Goal: Information Seeking & Learning: Learn about a topic

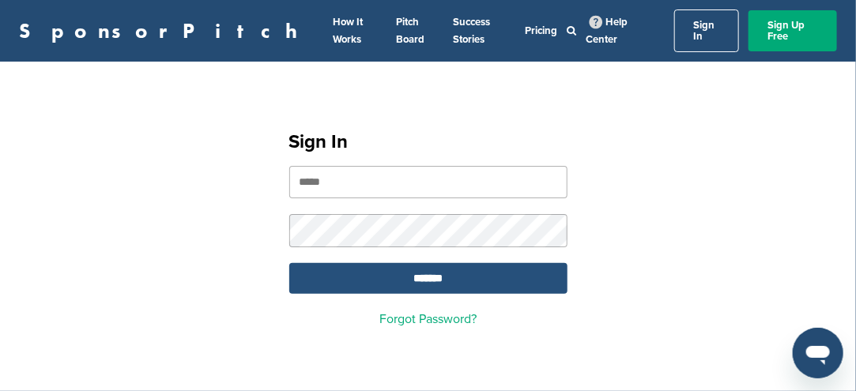
type input "**********"
click at [430, 272] on input "*******" at bounding box center [428, 278] width 278 height 31
click at [431, 266] on input "*******" at bounding box center [428, 278] width 278 height 31
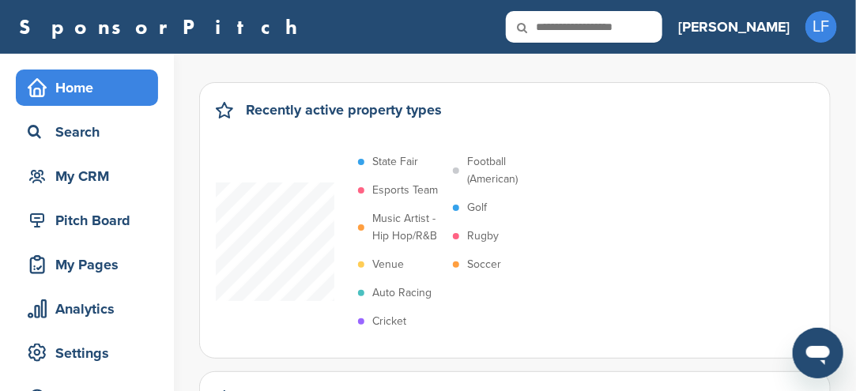
click at [482, 262] on p "Soccer" at bounding box center [484, 264] width 34 height 17
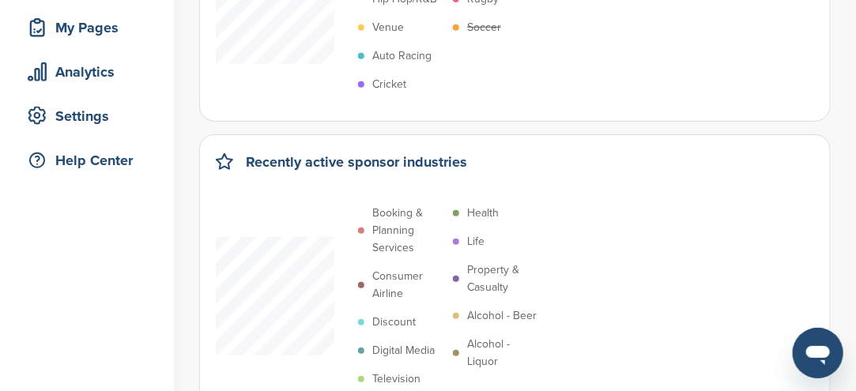
scroll to position [316, 0]
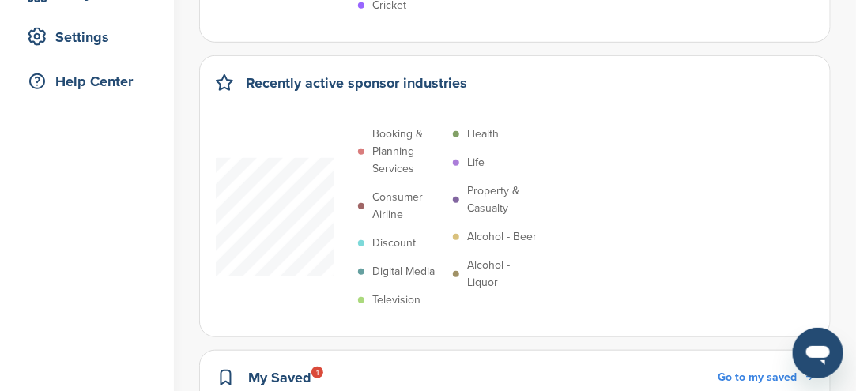
click at [390, 270] on p "Digital Media" at bounding box center [403, 271] width 62 height 17
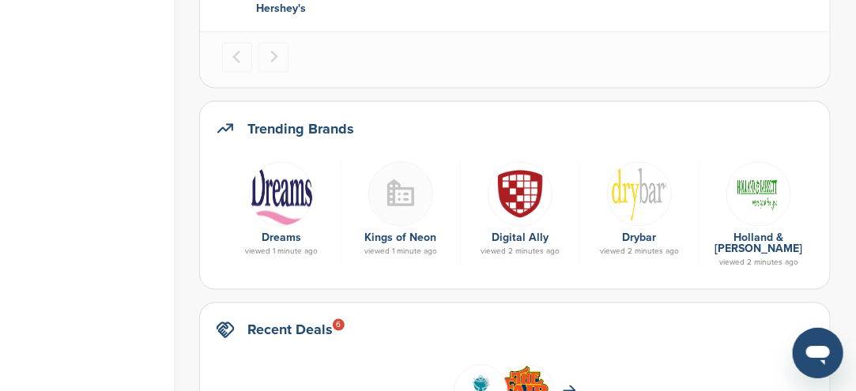
scroll to position [870, 0]
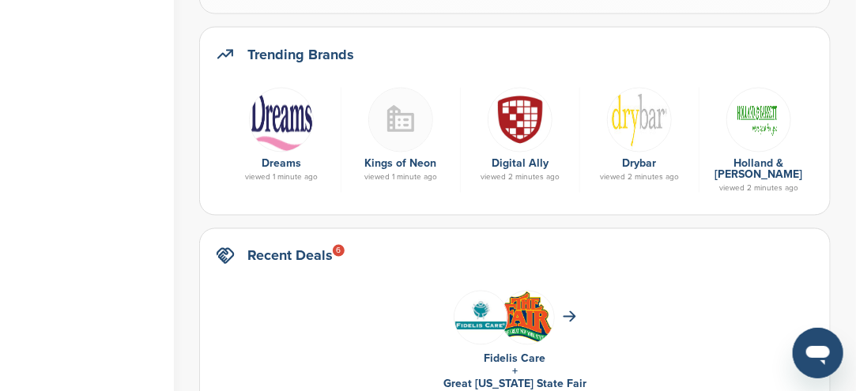
click at [278, 130] on img at bounding box center [281, 120] width 65 height 65
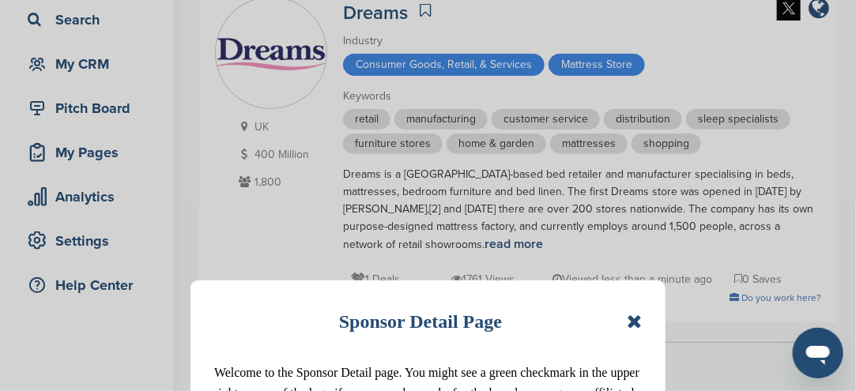
scroll to position [237, 0]
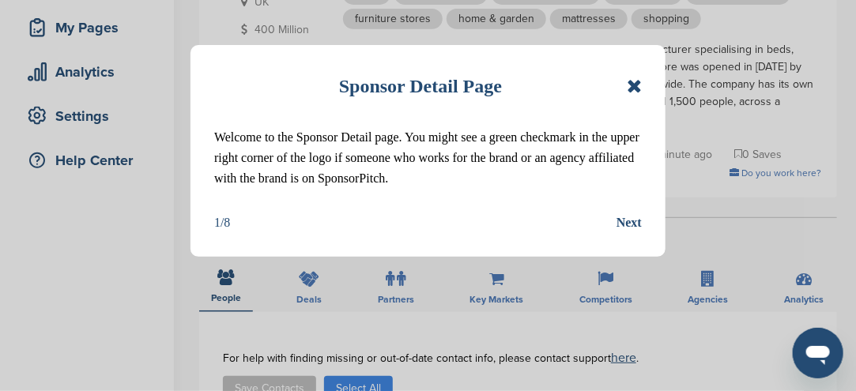
click at [637, 92] on icon at bounding box center [634, 86] width 15 height 19
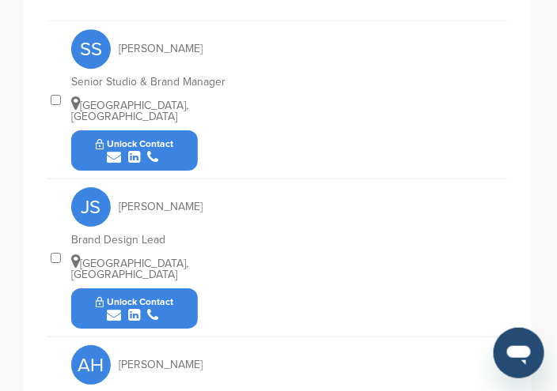
scroll to position [728, 0]
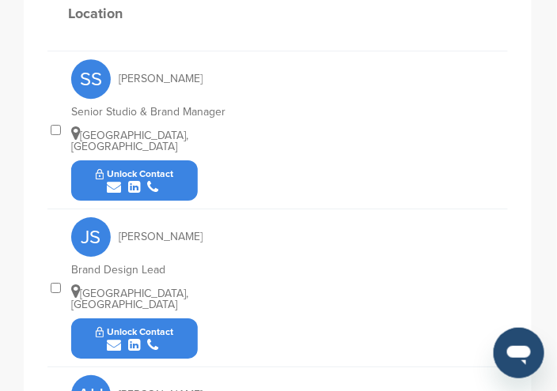
click at [117, 180] on icon "submit" at bounding box center [114, 187] width 14 height 14
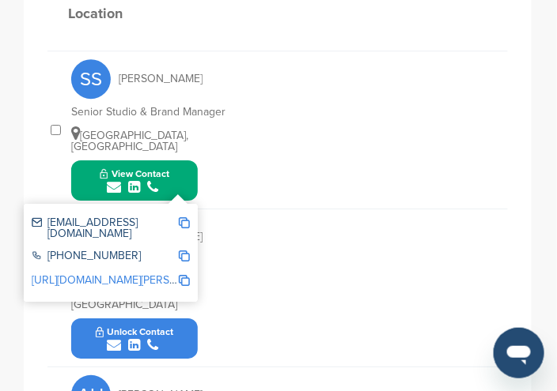
click at [185, 217] on img at bounding box center [184, 222] width 11 height 11
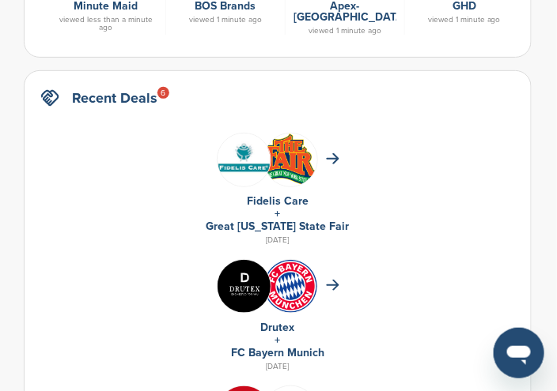
scroll to position [790, 0]
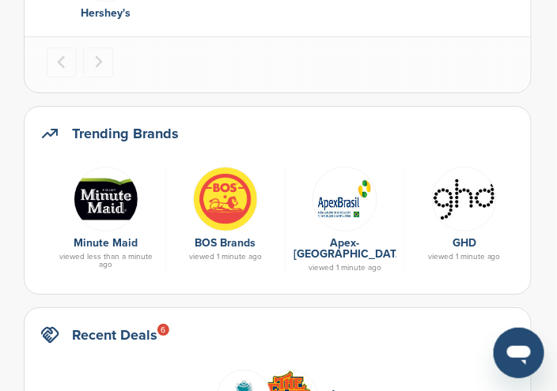
click at [332, 238] on link "Apex-Brasil" at bounding box center [349, 248] width 113 height 25
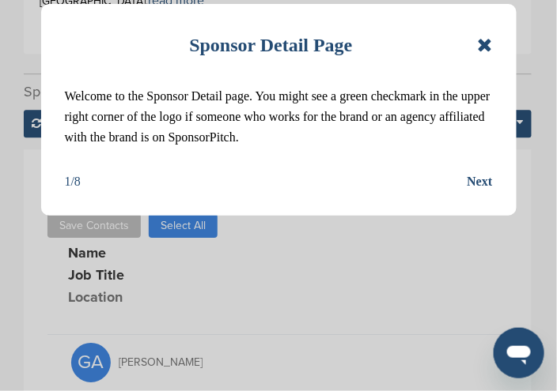
scroll to position [870, 0]
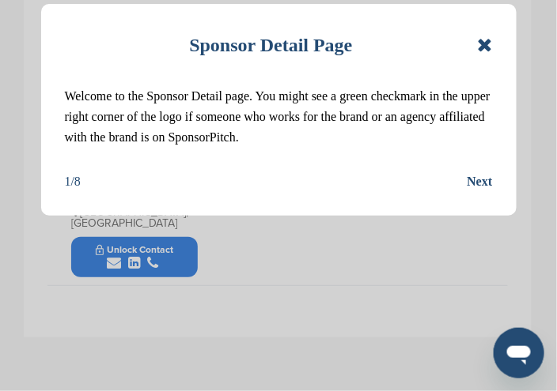
click at [481, 51] on icon at bounding box center [484, 45] width 15 height 19
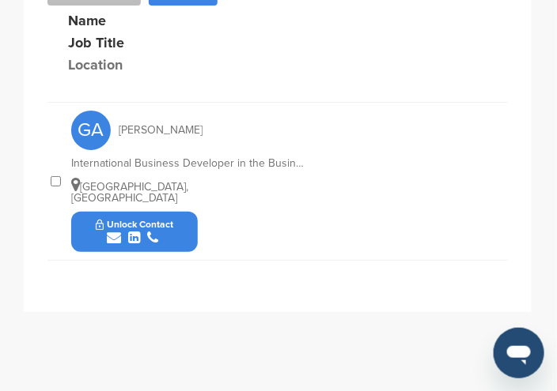
scroll to position [808, 0]
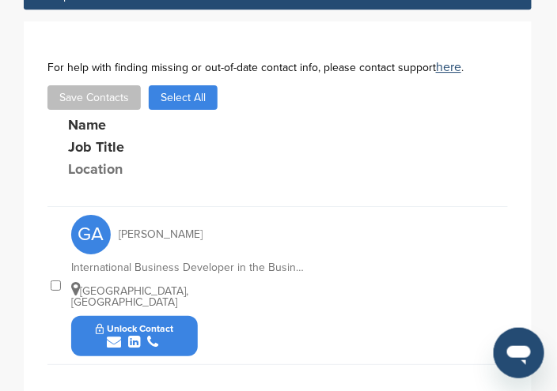
click at [111, 335] on icon "submit" at bounding box center [114, 342] width 14 height 14
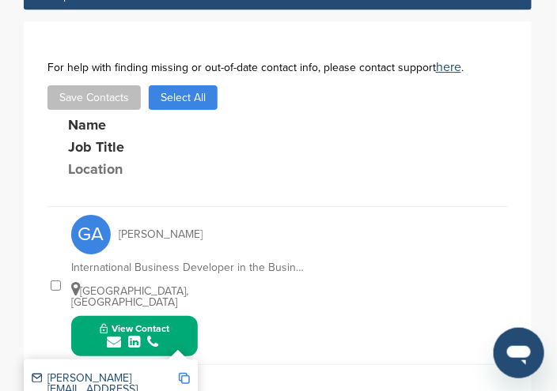
click at [184, 373] on img at bounding box center [184, 378] width 11 height 11
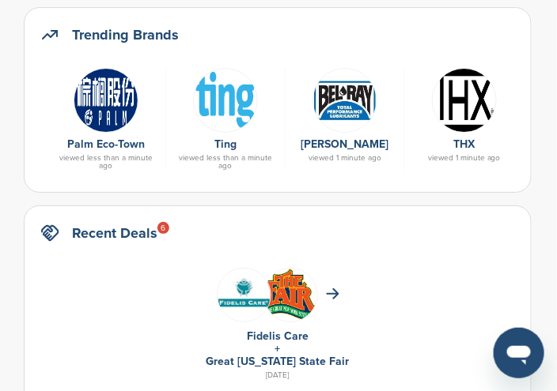
scroll to position [870, 0]
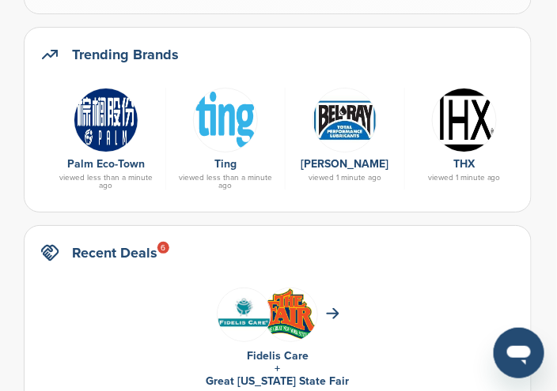
click at [457, 104] on img at bounding box center [464, 120] width 65 height 65
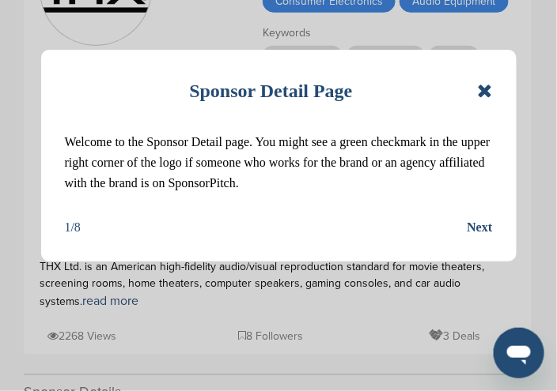
scroll to position [237, 0]
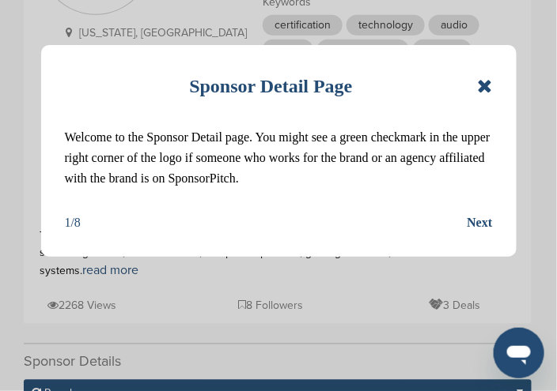
click at [489, 87] on icon at bounding box center [484, 86] width 15 height 19
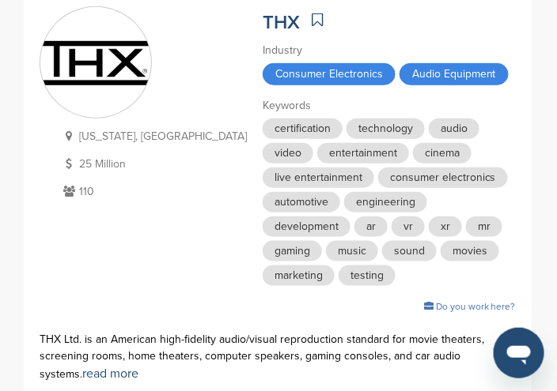
scroll to position [79, 0]
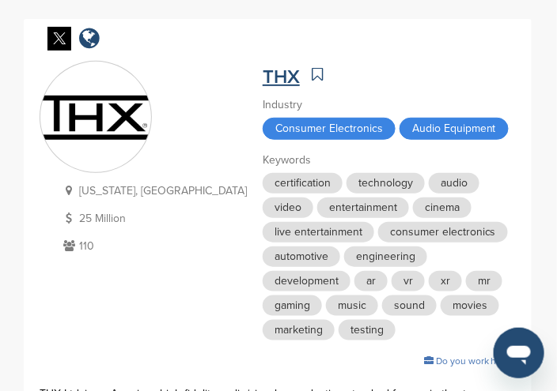
click at [262, 77] on link "THX" at bounding box center [280, 77] width 37 height 23
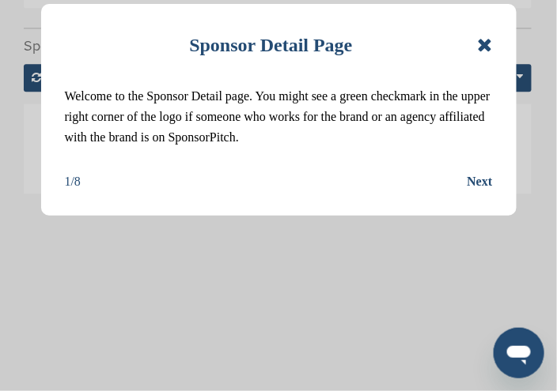
scroll to position [395, 0]
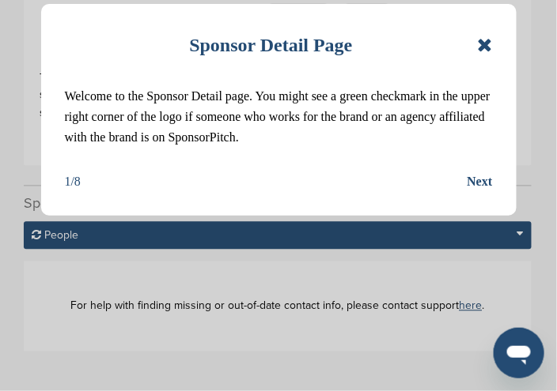
click at [484, 50] on icon at bounding box center [484, 45] width 15 height 19
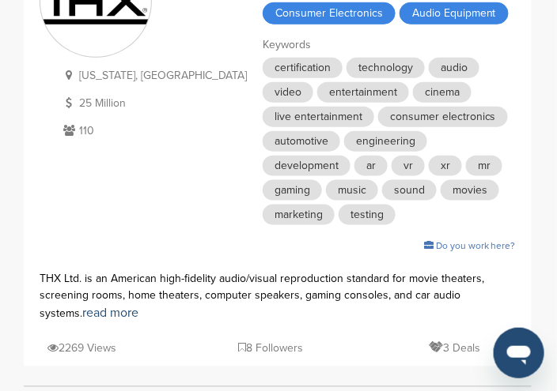
scroll to position [0, 0]
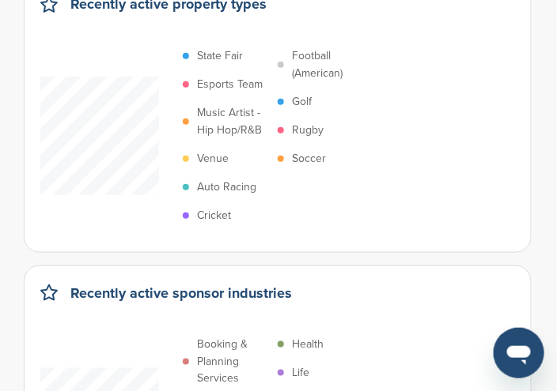
scroll to position [79, 0]
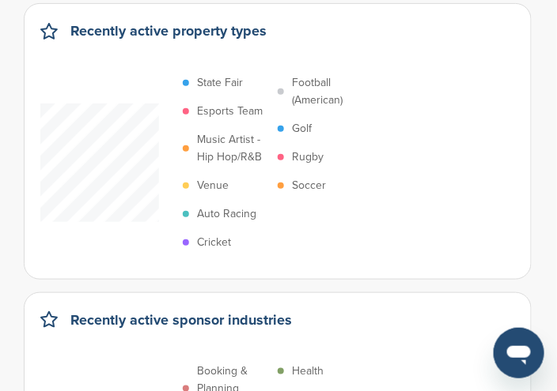
click at [295, 183] on p "Soccer" at bounding box center [309, 185] width 34 height 17
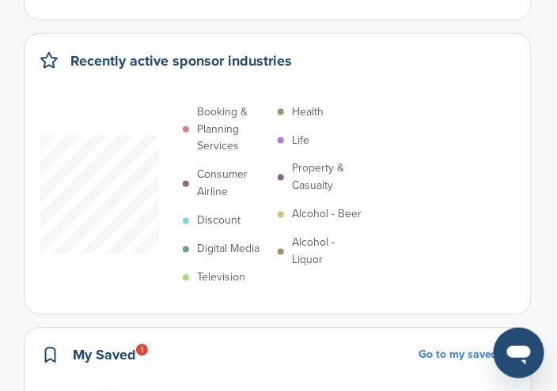
scroll to position [395, 0]
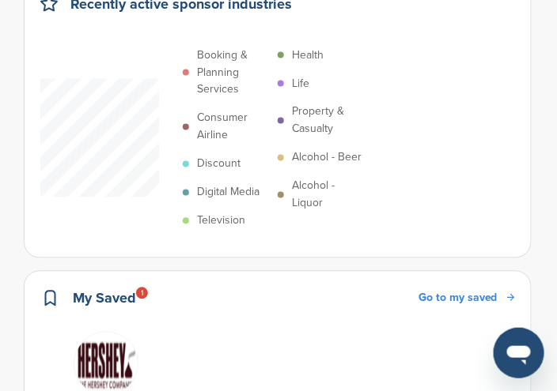
click at [221, 189] on p "Digital Media" at bounding box center [228, 192] width 62 height 17
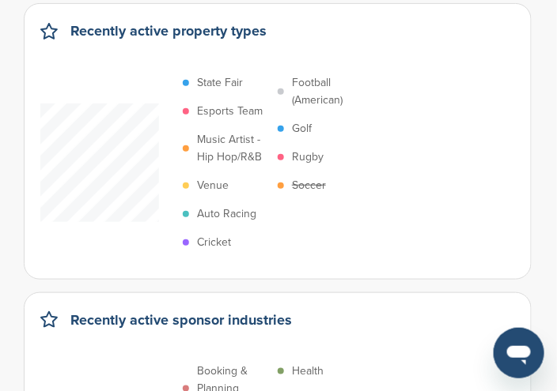
scroll to position [0, 0]
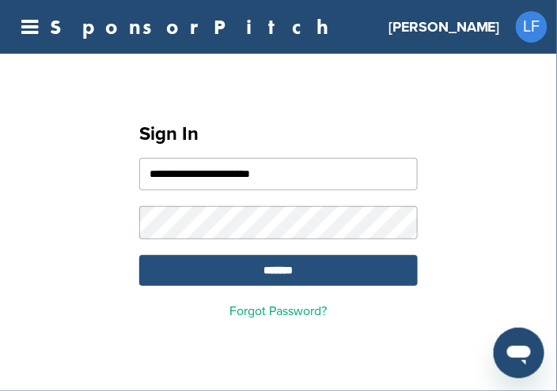
click at [255, 277] on input "*******" at bounding box center [278, 270] width 278 height 31
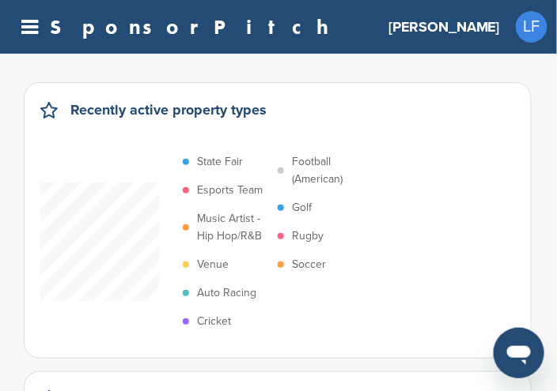
click at [298, 263] on p "Soccer" at bounding box center [309, 264] width 34 height 17
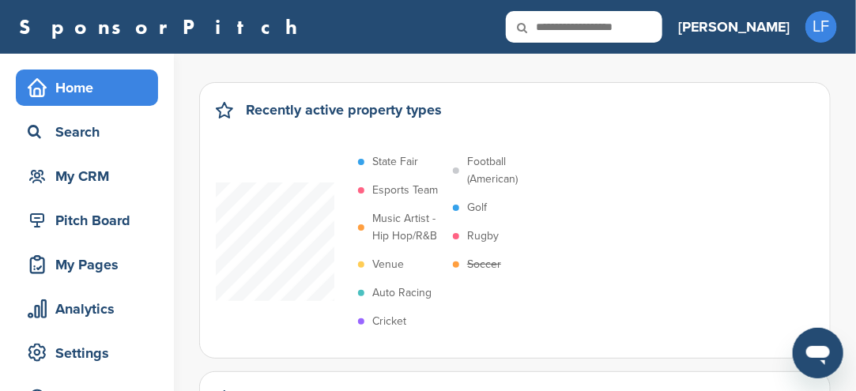
click at [556, 28] on input "text" at bounding box center [584, 27] width 157 height 32
click at [556, 25] on input "text" at bounding box center [584, 27] width 157 height 32
type input "**********"
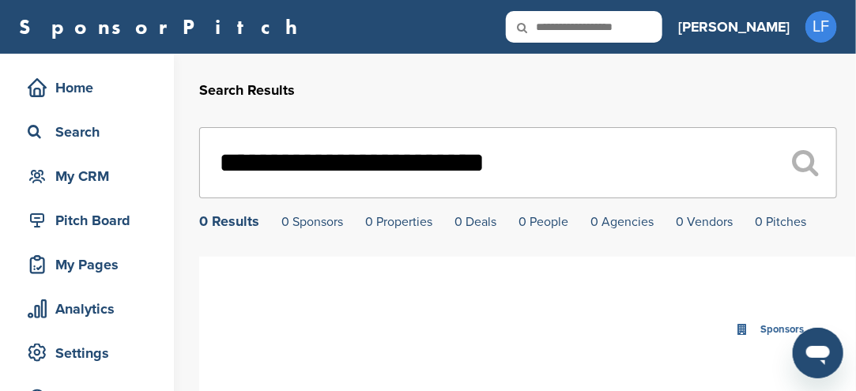
click at [403, 161] on input "**********" at bounding box center [518, 162] width 638 height 71
type input "**********"
click at [560, 25] on icon at bounding box center [533, 27] width 54 height 33
click at [646, 24] on input "text" at bounding box center [584, 27] width 157 height 32
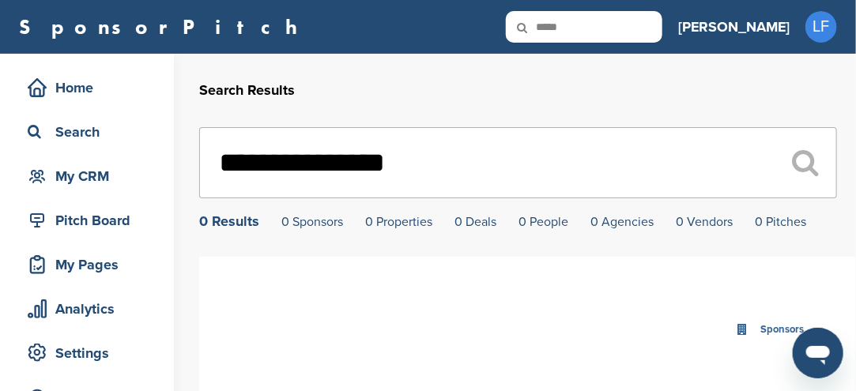
type input "*****"
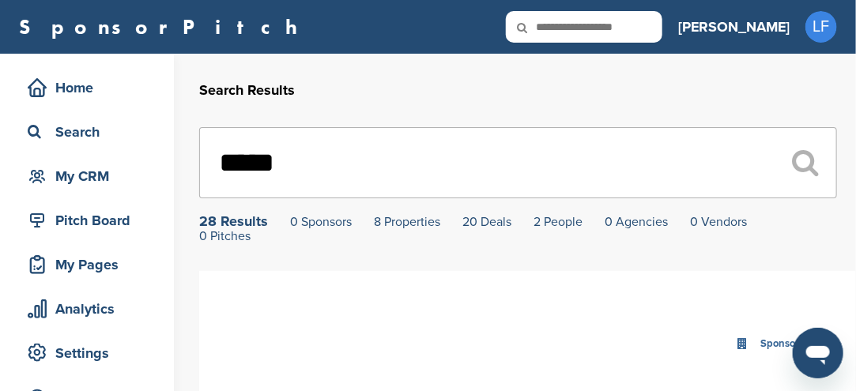
click at [238, 224] on div "28 Results" at bounding box center [233, 221] width 69 height 14
click at [330, 160] on input "*****" at bounding box center [518, 162] width 638 height 71
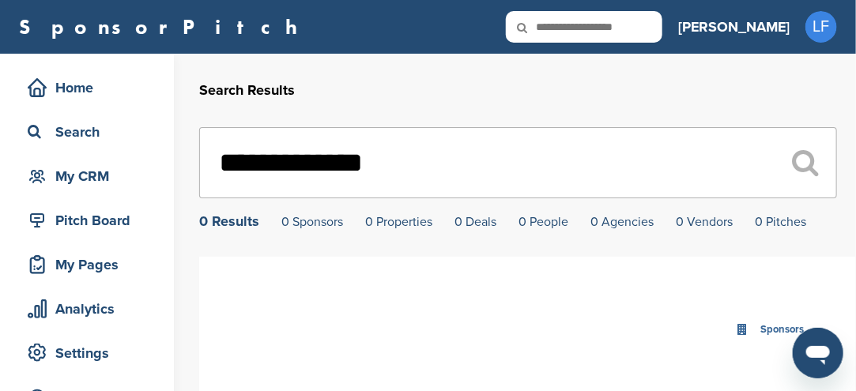
click at [268, 164] on input "**********" at bounding box center [518, 162] width 638 height 71
click at [532, 167] on input "**********" at bounding box center [518, 162] width 638 height 71
type input "*"
click at [356, 169] on input "*********" at bounding box center [518, 162] width 638 height 71
click at [368, 167] on input "*********" at bounding box center [518, 162] width 638 height 71
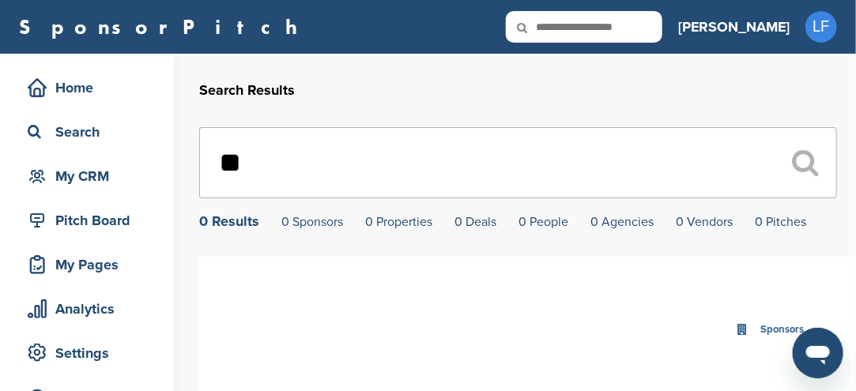
type input "*"
click at [662, 30] on input "text" at bounding box center [584, 27] width 157 height 32
click at [308, 165] on input "*" at bounding box center [518, 162] width 638 height 71
click at [662, 25] on input "text" at bounding box center [584, 27] width 157 height 32
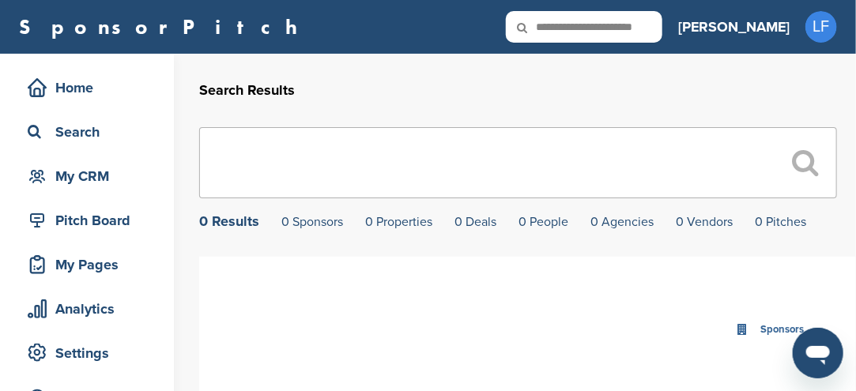
scroll to position [0, 3]
type input "**********"
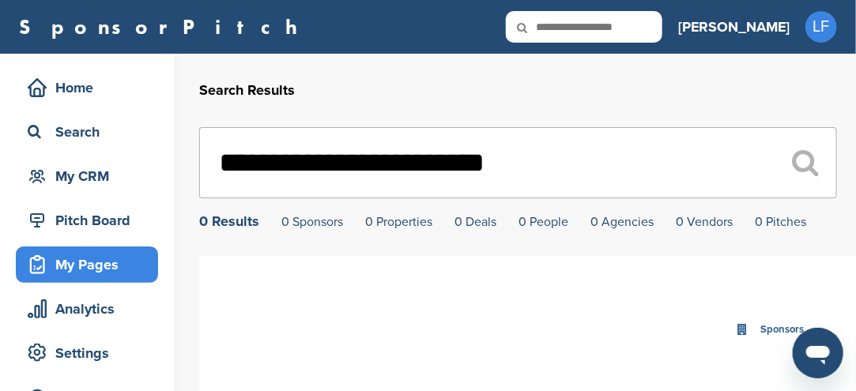
click at [93, 272] on div "My Pages" at bounding box center [91, 265] width 134 height 28
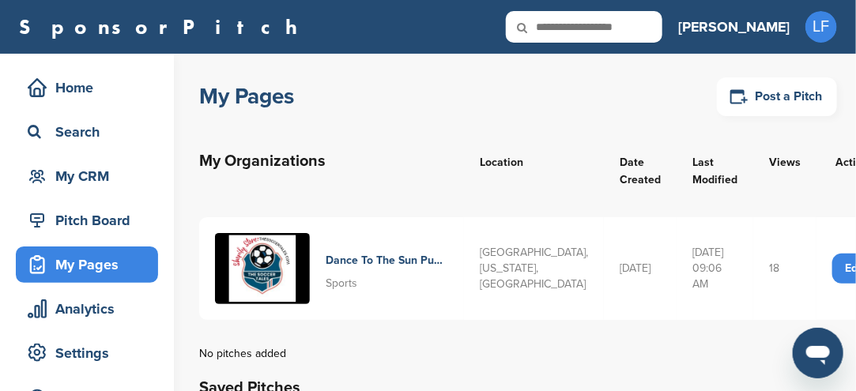
click at [285, 290] on img at bounding box center [262, 268] width 95 height 71
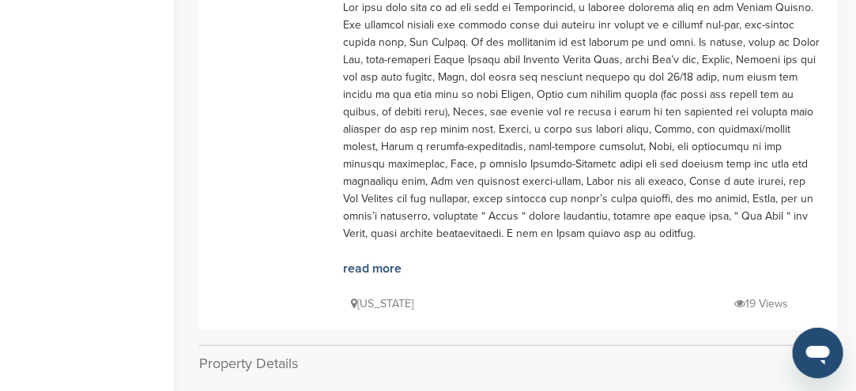
scroll to position [395, 0]
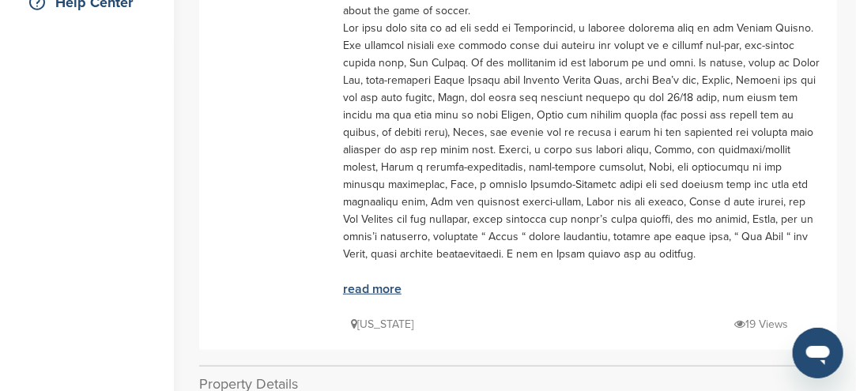
click at [379, 281] on link "read more" at bounding box center [372, 289] width 58 height 16
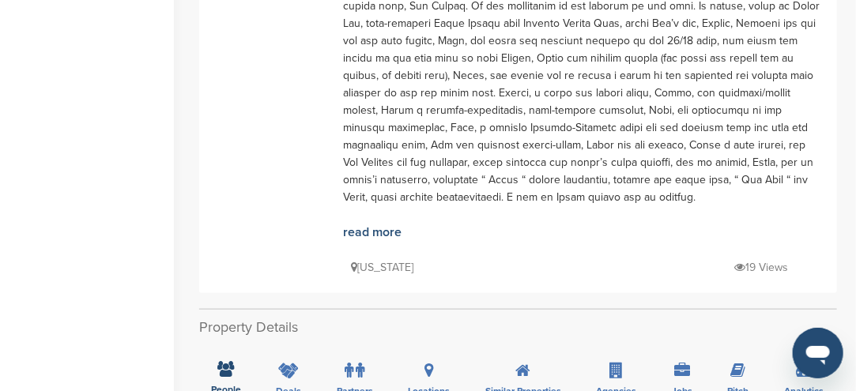
scroll to position [474, 0]
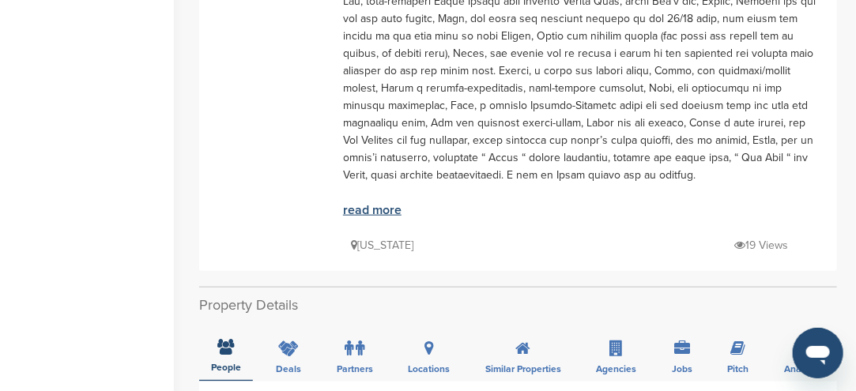
click at [381, 202] on link "read more" at bounding box center [372, 210] width 58 height 16
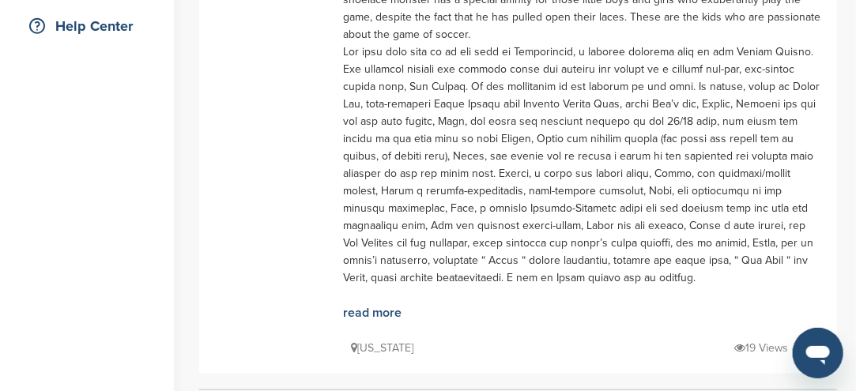
scroll to position [237, 0]
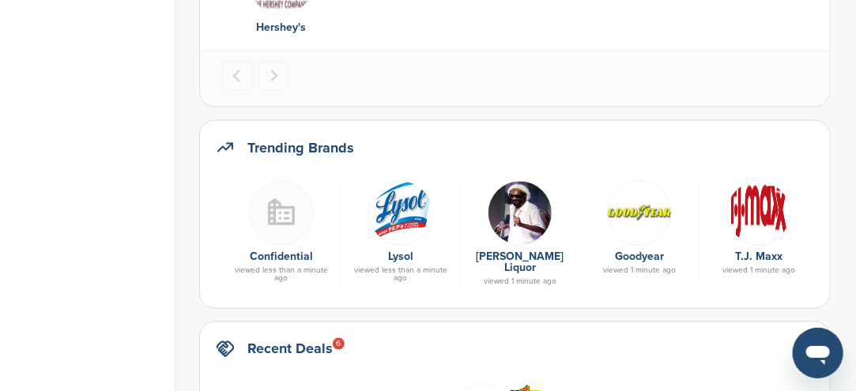
scroll to position [790, 0]
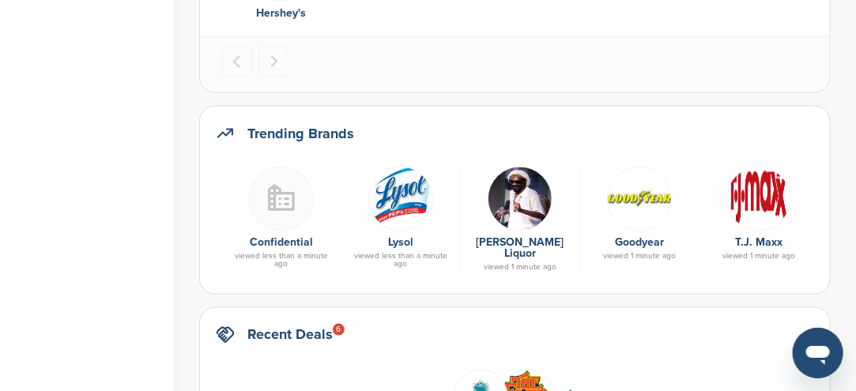
click at [289, 209] on img at bounding box center [281, 199] width 65 height 65
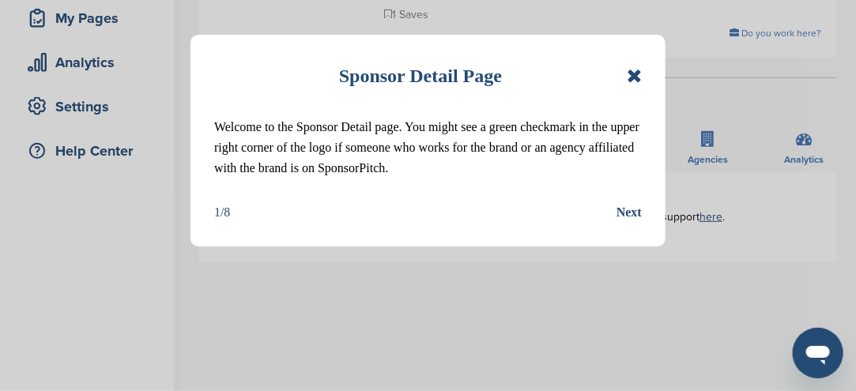
scroll to position [237, 0]
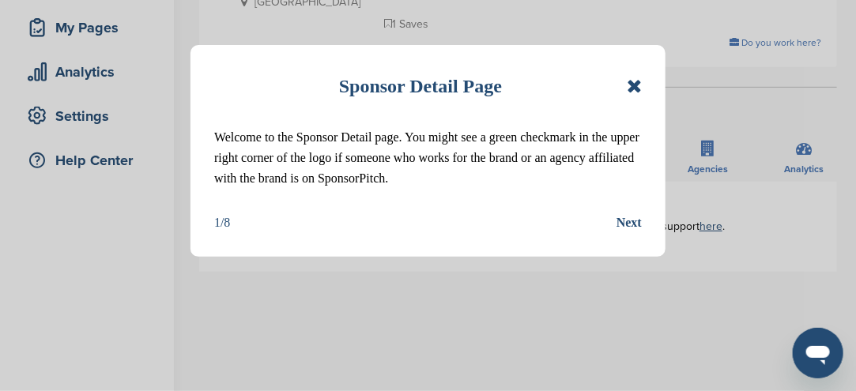
click at [632, 86] on icon at bounding box center [634, 86] width 15 height 19
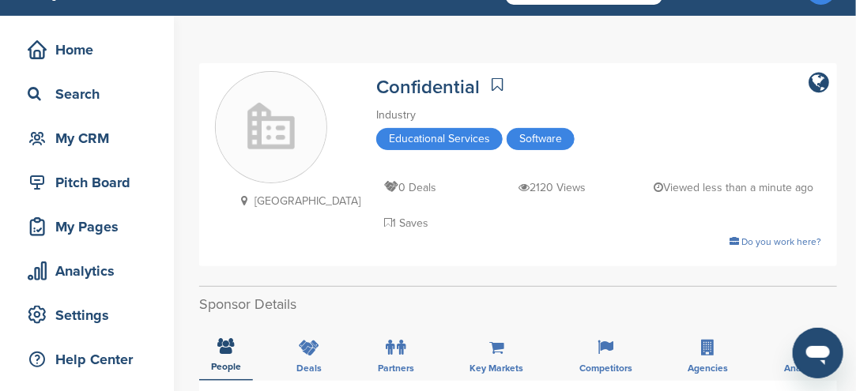
scroll to position [0, 0]
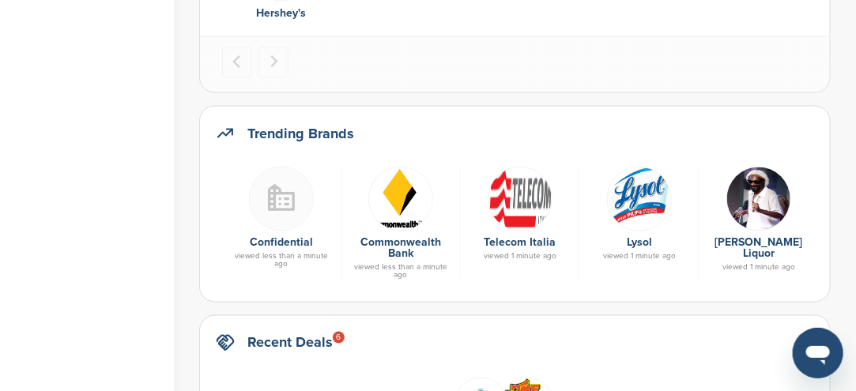
click at [739, 213] on img at bounding box center [758, 199] width 65 height 65
click at [739, 215] on img at bounding box center [758, 199] width 65 height 65
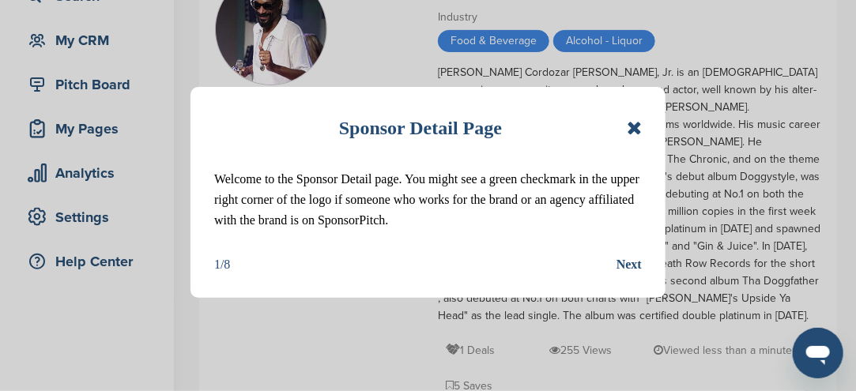
scroll to position [316, 0]
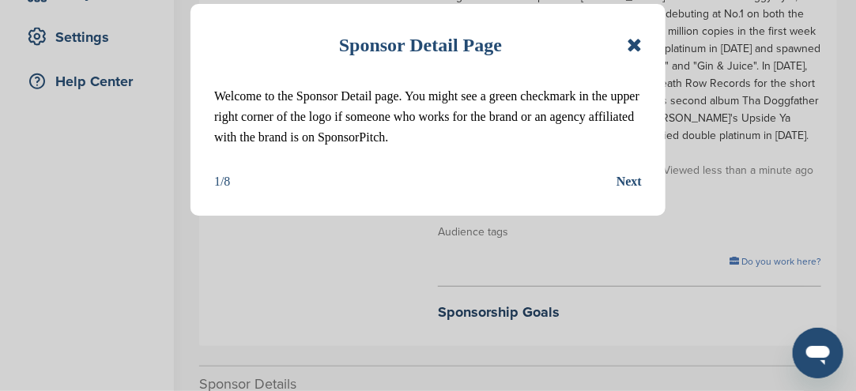
click at [637, 47] on icon at bounding box center [634, 45] width 15 height 19
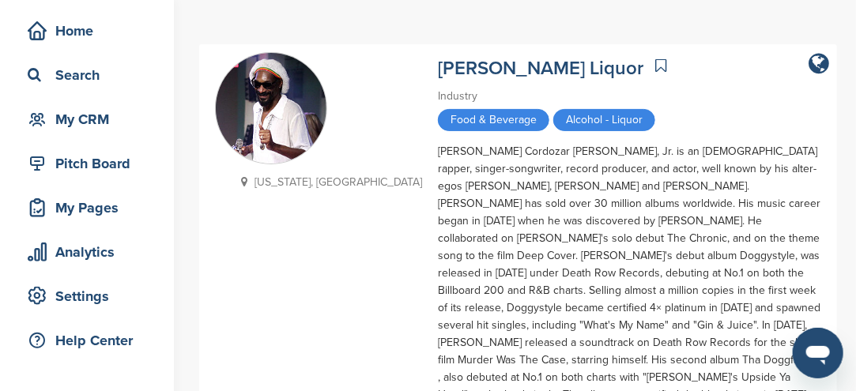
scroll to position [79, 0]
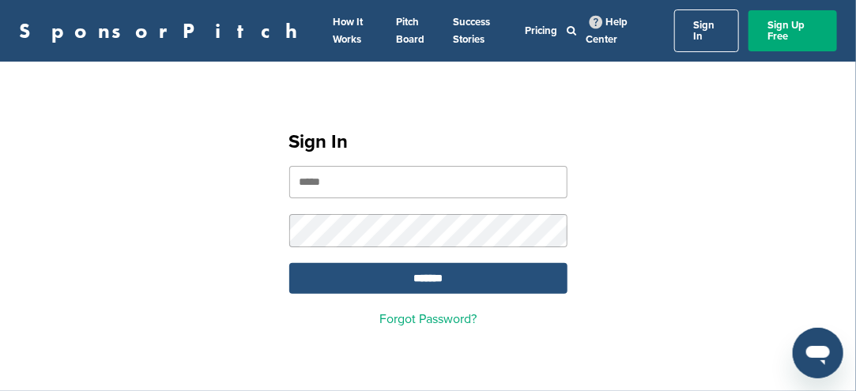
type input "**********"
click at [424, 264] on input "*******" at bounding box center [428, 278] width 278 height 31
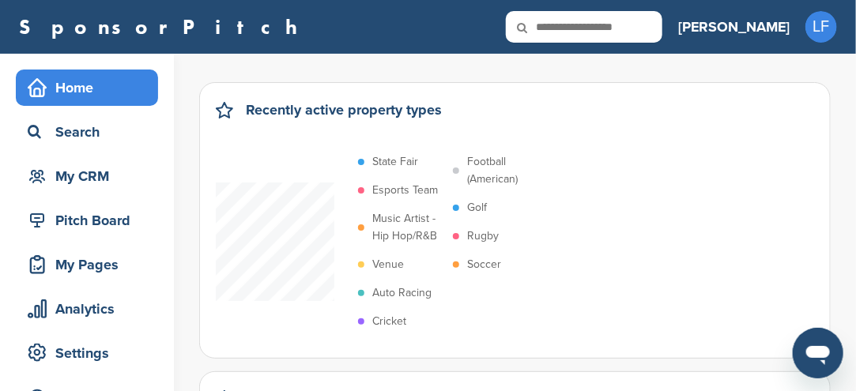
click at [484, 262] on p "Soccer" at bounding box center [484, 264] width 34 height 17
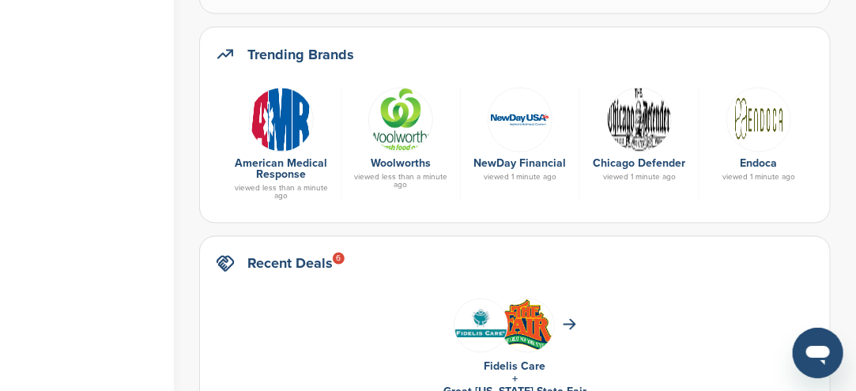
scroll to position [790, 0]
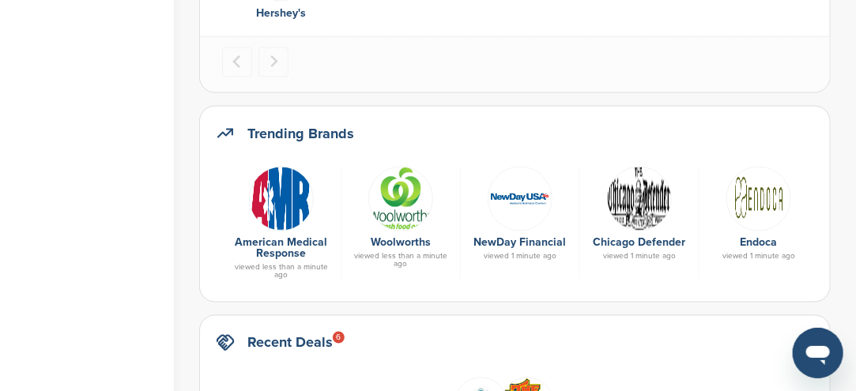
click at [628, 211] on img at bounding box center [639, 199] width 65 height 65
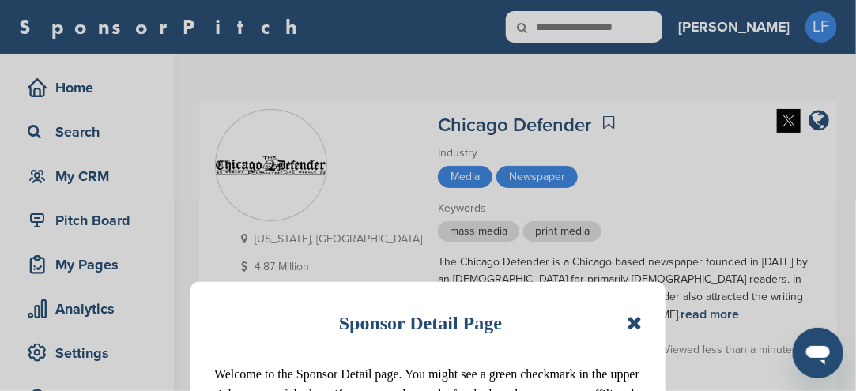
click at [629, 330] on icon at bounding box center [634, 323] width 15 height 19
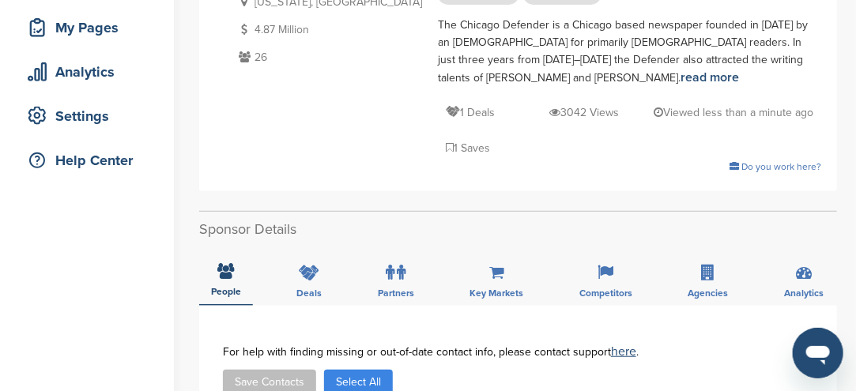
scroll to position [158, 0]
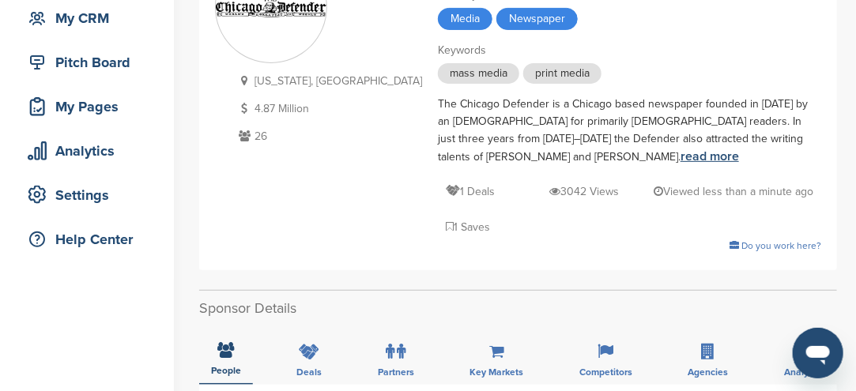
click at [684, 149] on link "read more" at bounding box center [710, 157] width 58 height 16
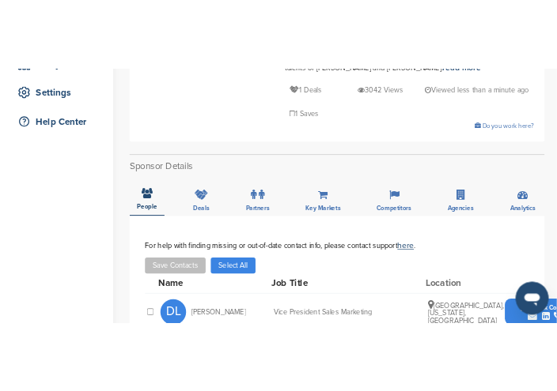
scroll to position [395, 0]
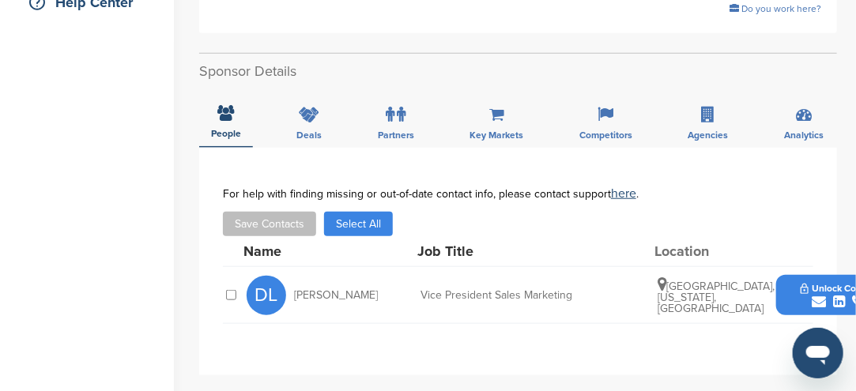
click at [821, 295] on icon "submit" at bounding box center [819, 302] width 14 height 14
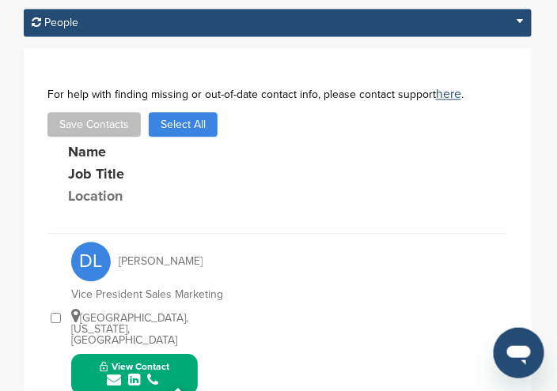
scroll to position [553, 0]
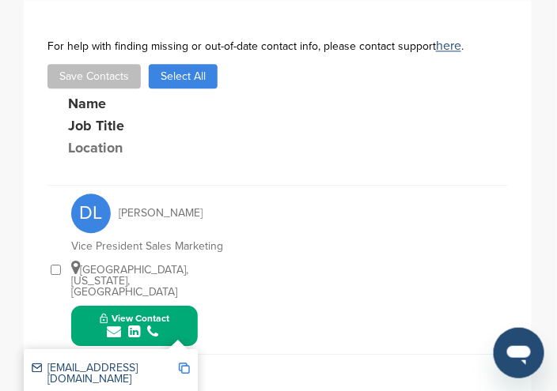
click at [122, 325] on div "submit" at bounding box center [135, 332] width 70 height 15
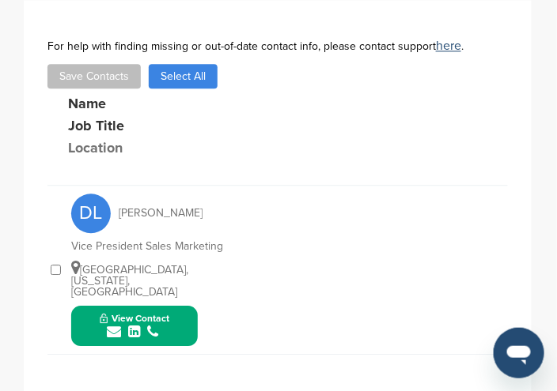
click at [109, 325] on icon "submit" at bounding box center [114, 332] width 14 height 14
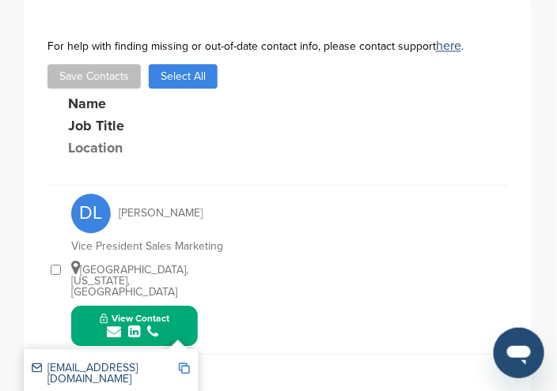
click at [184, 363] on img at bounding box center [184, 368] width 11 height 11
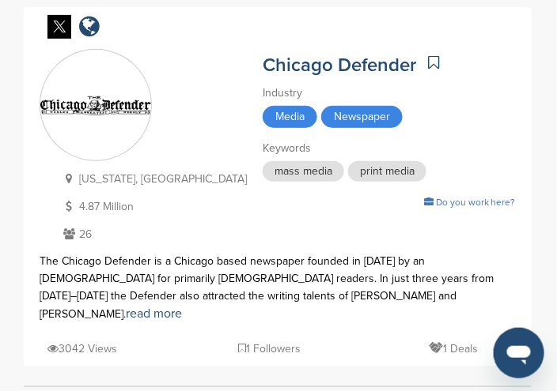
scroll to position [79, 0]
